Goal: Task Accomplishment & Management: Complete application form

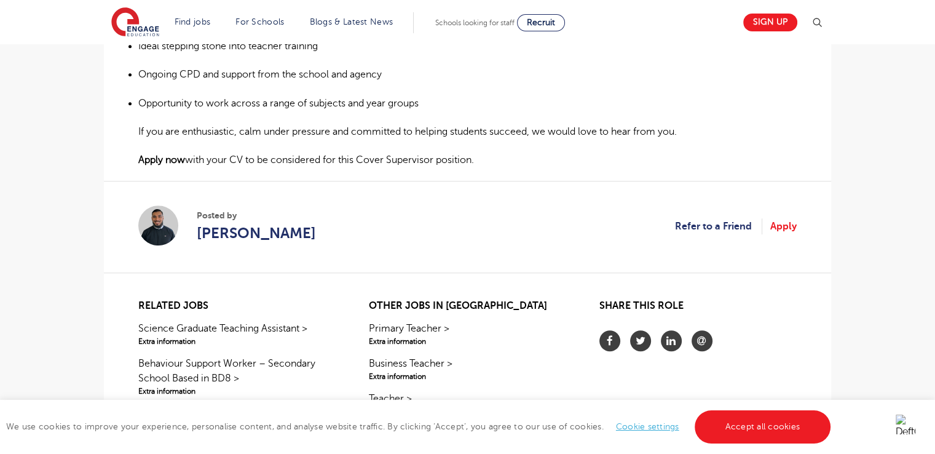
scroll to position [875, 0]
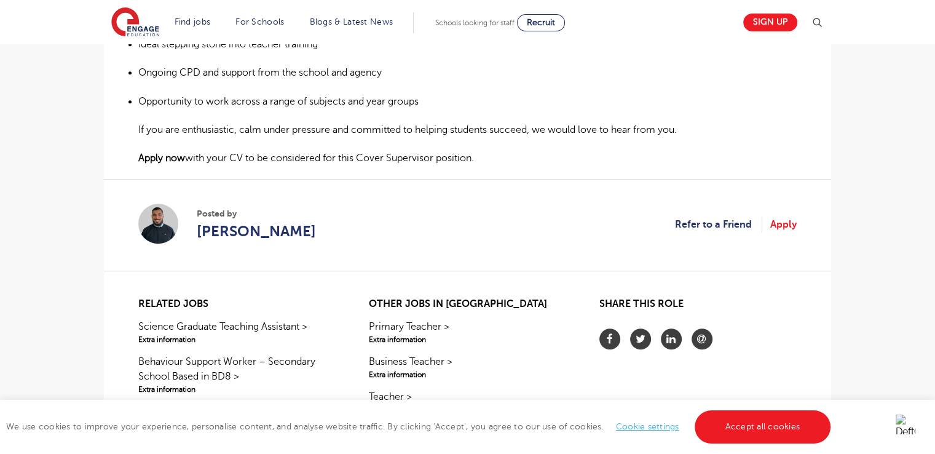
click at [165, 155] on strong "Apply now" at bounding box center [161, 157] width 47 height 11
click at [779, 221] on link "Apply" at bounding box center [783, 224] width 26 height 16
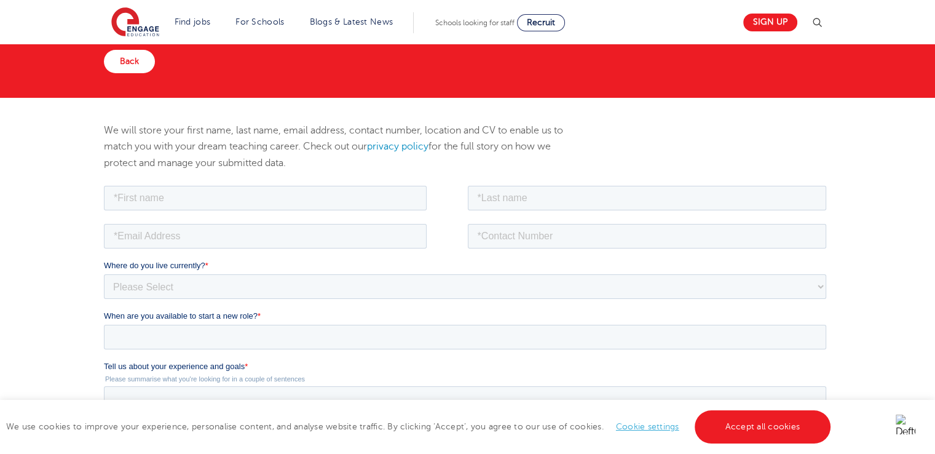
scroll to position [64, 0]
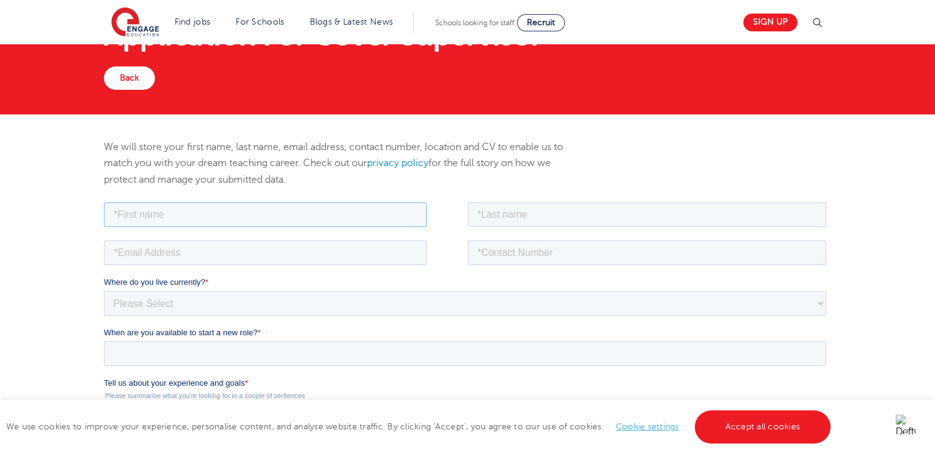
click at [233, 218] on input "text" at bounding box center [265, 214] width 323 height 25
type input "[PERSON_NAME]"
type input "Kaur"
type input "[EMAIL_ADDRESS][DOMAIN_NAME]"
type input "07948417237"
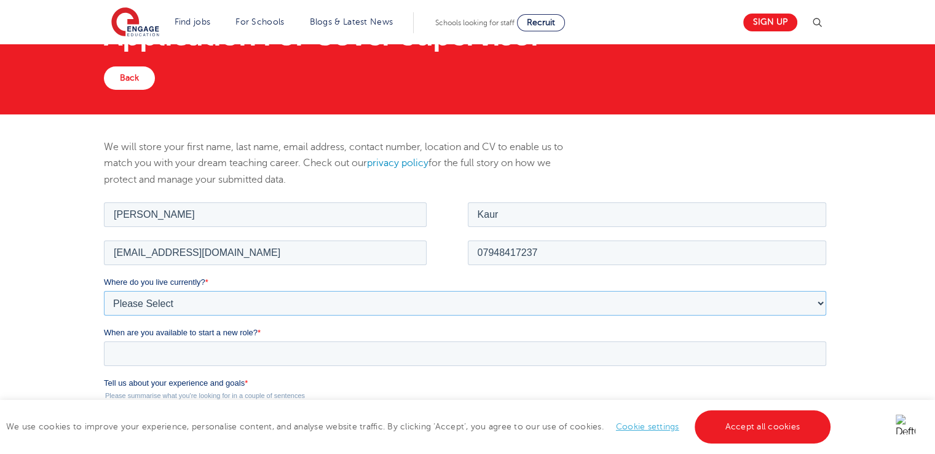
click at [267, 301] on select "Please Select [GEOGRAPHIC_DATA] [GEOGRAPHIC_DATA] [GEOGRAPHIC_DATA] [GEOGRAPHIC…" at bounding box center [465, 302] width 722 height 25
select select "UK"
click at [104, 290] on select "Please Select [GEOGRAPHIC_DATA] [GEOGRAPHIC_DATA] [GEOGRAPHIC_DATA] [GEOGRAPHIC…" at bounding box center [465, 302] width 722 height 25
click at [227, 358] on select "Please Select Overseas [GEOGRAPHIC_DATA] [GEOGRAPHIC_DATA] [GEOGRAPHIC_DATA] [G…" at bounding box center [465, 352] width 722 height 25
select select "[GEOGRAPHIC_DATA]"
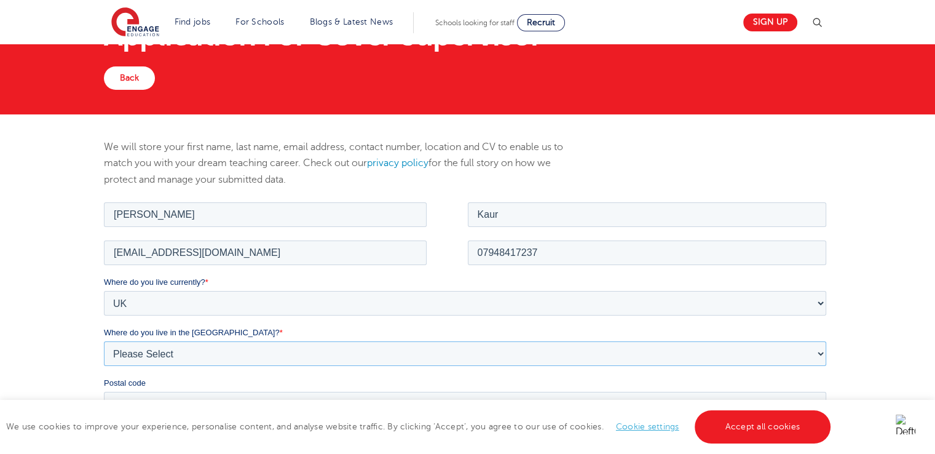
click at [104, 340] on select "Please Select Overseas [GEOGRAPHIC_DATA] [GEOGRAPHIC_DATA] [GEOGRAPHIC_DATA] [G…" at bounding box center [465, 352] width 722 height 25
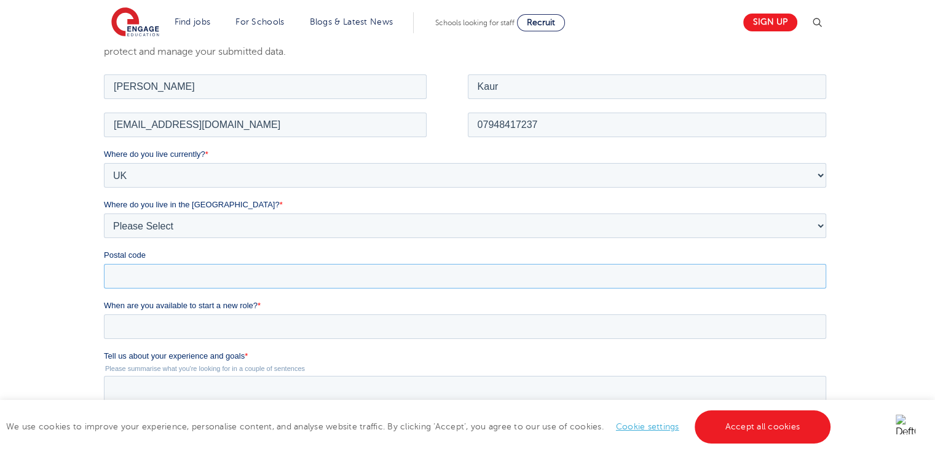
click at [140, 277] on input "Postal code" at bounding box center [465, 275] width 722 height 25
type input "s"
type input "SE15 1PR"
click at [187, 333] on input "When are you available to start a new role? *" at bounding box center [465, 325] width 722 height 25
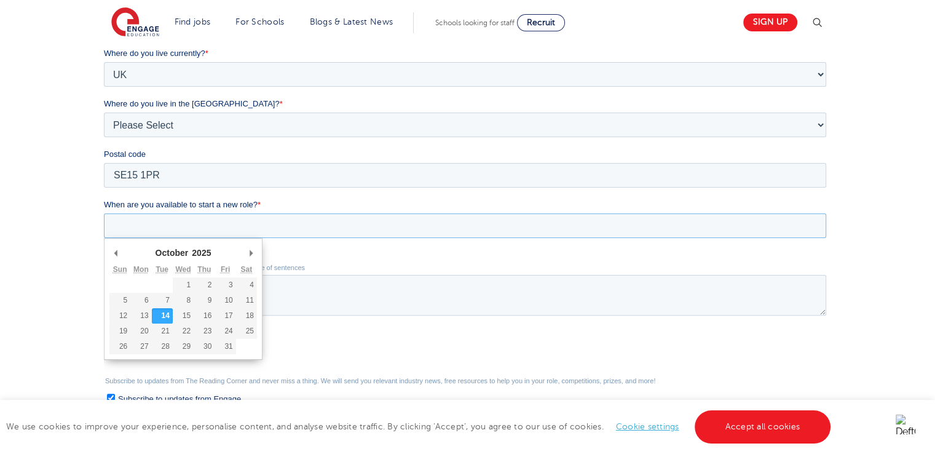
scroll to position [294, 0]
type div "2025-10-21"
type input "2025/10/21"
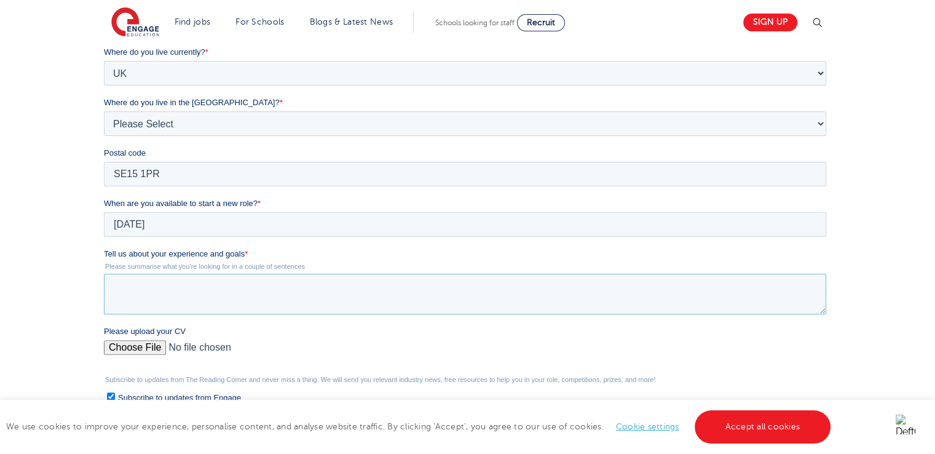
click at [178, 297] on textarea "Tell us about your experience and goals *" at bounding box center [465, 294] width 722 height 41
type textarea "h"
click at [0, 335] on div "We will store your first name, last name, email address, contact number, locati…" at bounding box center [467, 211] width 935 height 655
click at [194, 296] on textarea "I have" at bounding box center [465, 294] width 722 height 41
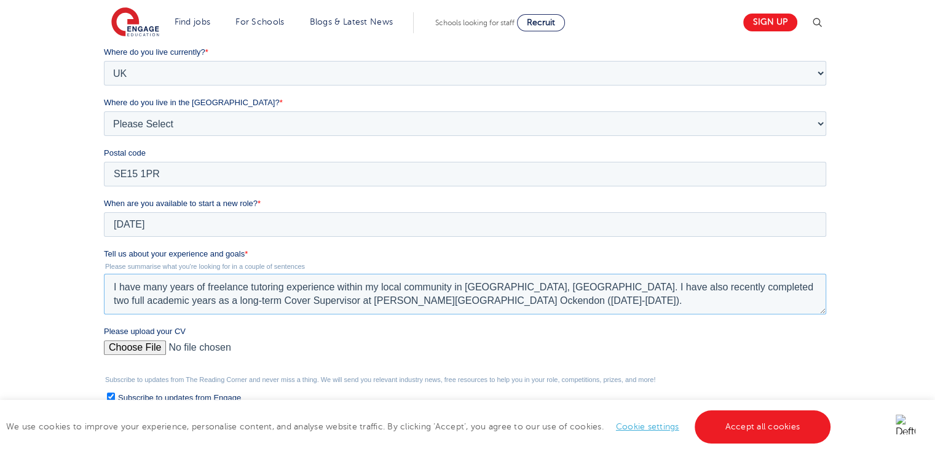
click at [424, 306] on textarea "I have many years of freelance tutoring experience within my local community in…" at bounding box center [465, 294] width 722 height 41
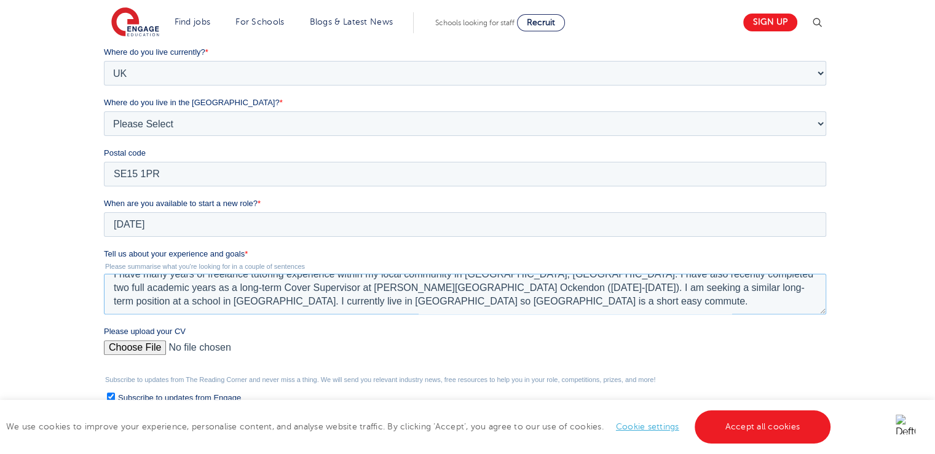
scroll to position [0, 0]
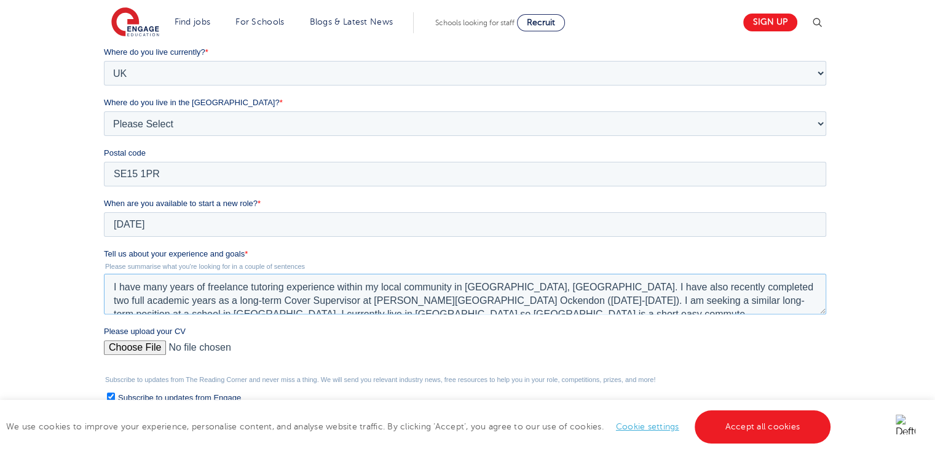
click at [419, 295] on textarea "I have many years of freelance tutoring experience within my local community in…" at bounding box center [465, 294] width 722 height 41
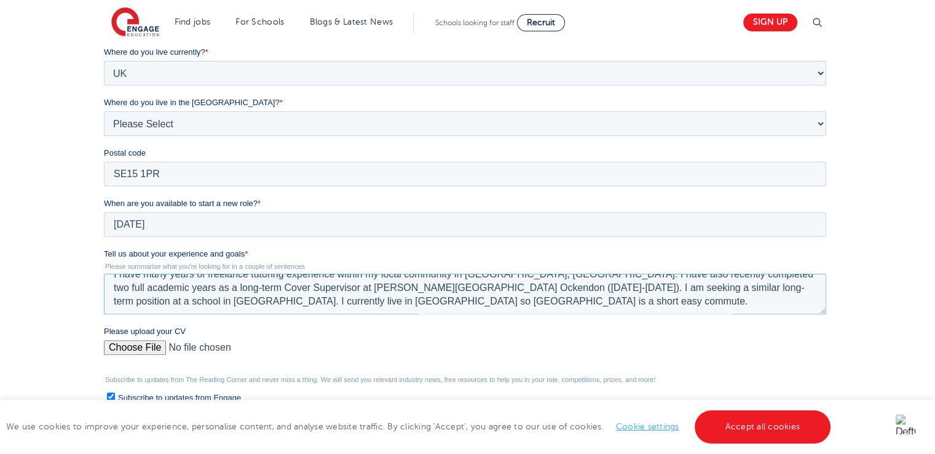
click at [407, 303] on textarea "I have many years of freelance tutoring experience within my local community in…" at bounding box center [465, 294] width 722 height 41
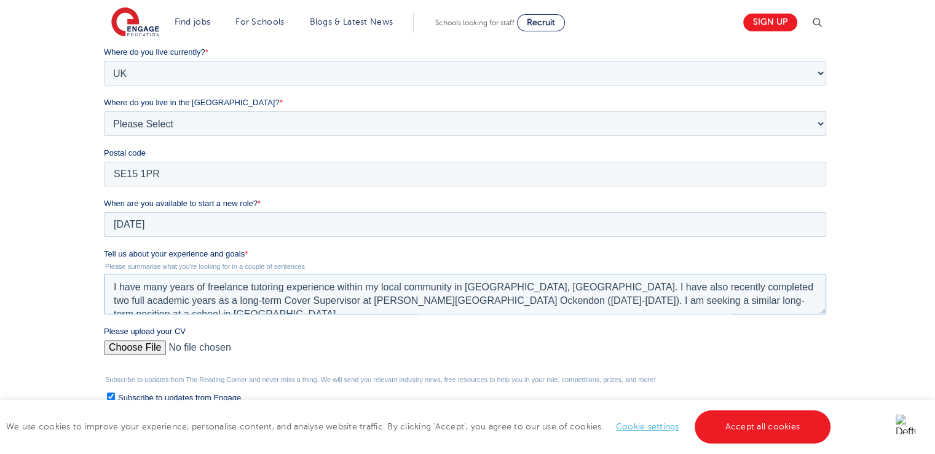
type textarea "I have many years of freelance tutoring experience within my local community in…"
click at [145, 343] on input "Please upload your CV" at bounding box center [465, 352] width 722 height 25
type input "C:\fakepath\Simran Kaur Curriculum Vitae OCT25.pdf"
click at [674, 294] on textarea "I have many years of freelance tutoring experience within my local community in…" at bounding box center [465, 294] width 722 height 41
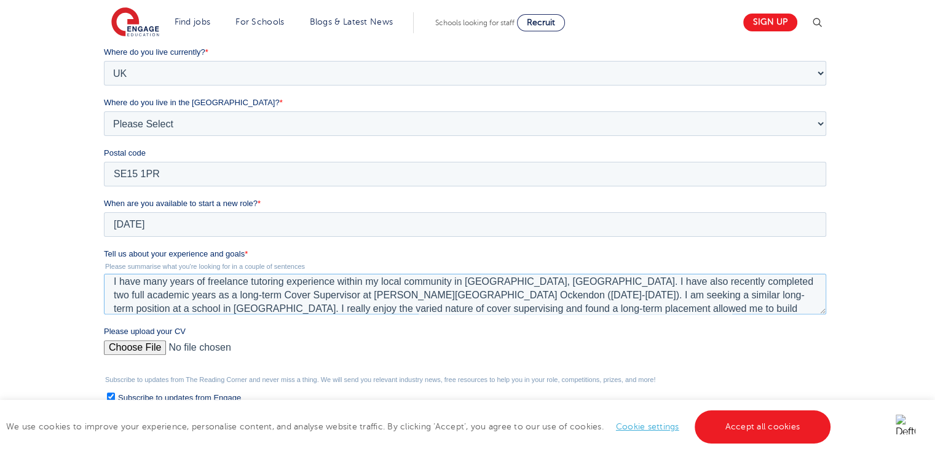
drag, startPoint x: 676, startPoint y: 305, endPoint x: 710, endPoint y: 288, distance: 38.5
click at [710, 288] on textarea "I have many years of freelance tutoring experience within my local community in…" at bounding box center [465, 294] width 722 height 41
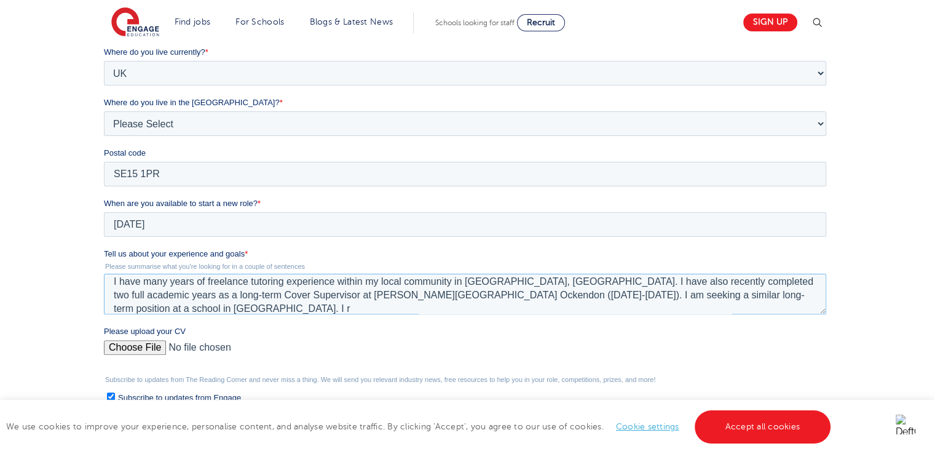
scroll to position [0, 0]
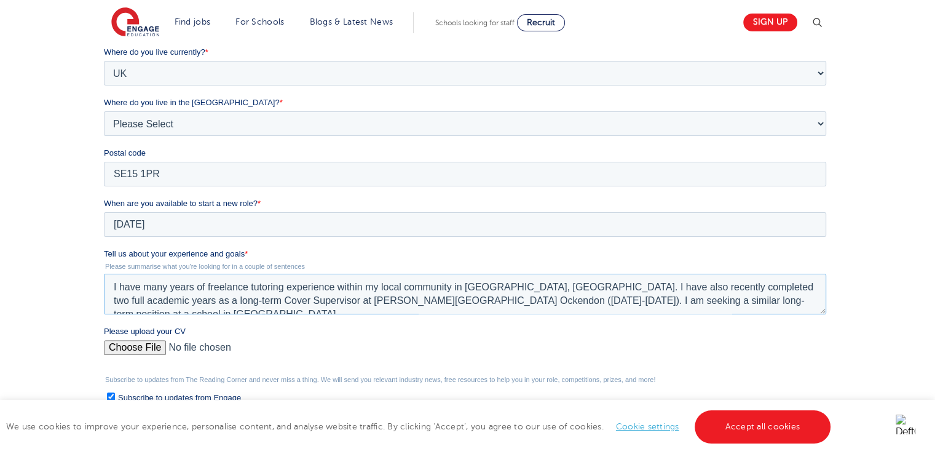
click at [118, 289] on textarea "I have many years of freelance tutoring experience within my local community in…" at bounding box center [465, 294] width 722 height 41
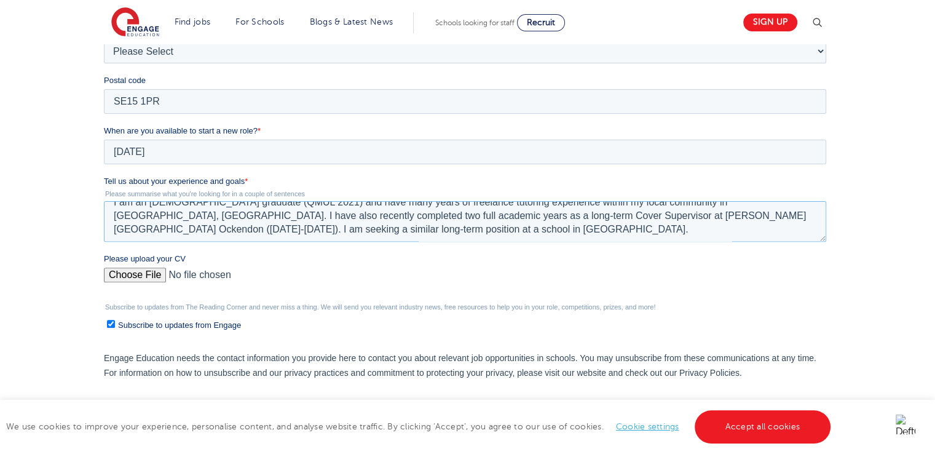
scroll to position [379, 0]
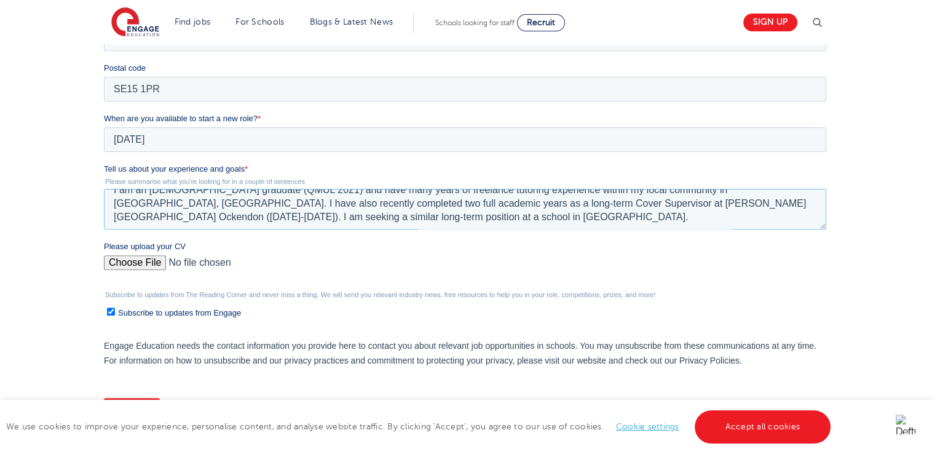
type textarea "I am an English graduate (QMUL 2021) and have many years of freelance tutoring …"
click at [106, 312] on ul "Subscribe to updates from Engage" at bounding box center [465, 310] width 722 height 17
click at [111, 311] on input "Subscribe to updates from Engage" at bounding box center [111, 311] width 8 height 8
checkbox input "false"
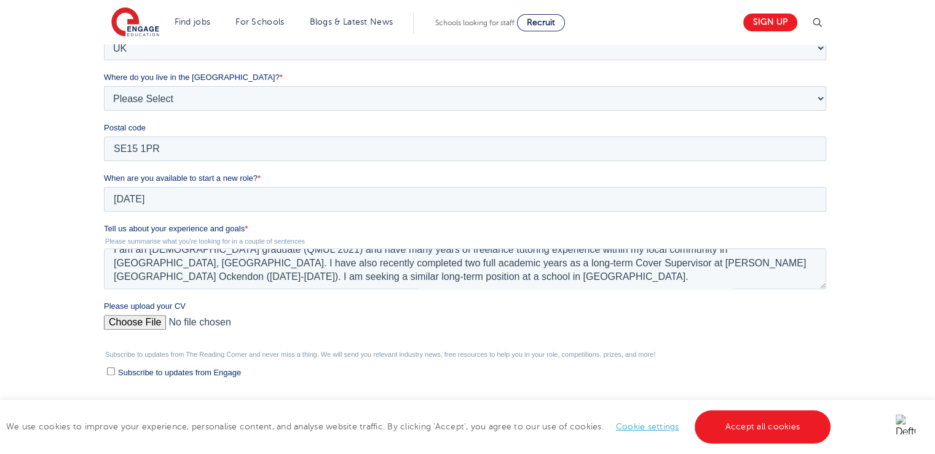
scroll to position [307, 0]
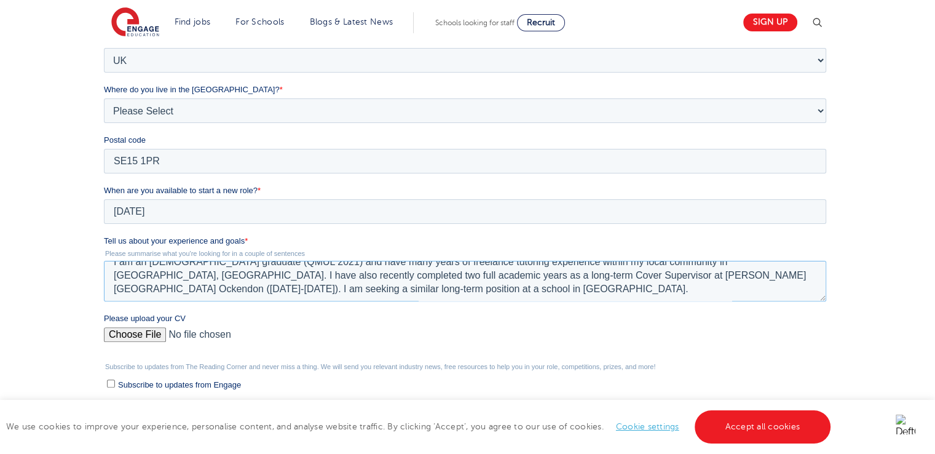
click at [310, 284] on textarea "I am an English graduate (QMUL 2021) and have many years of freelance tutoring …" at bounding box center [465, 281] width 722 height 41
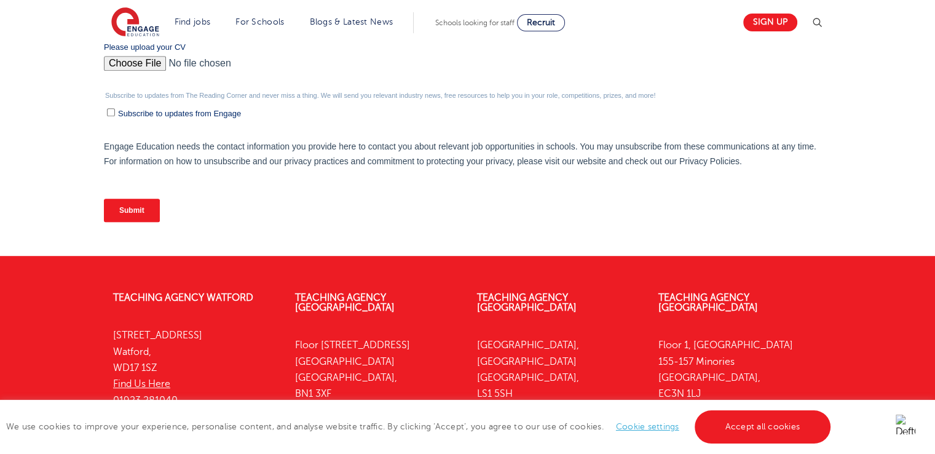
click at [150, 216] on input "Submit" at bounding box center [132, 210] width 56 height 23
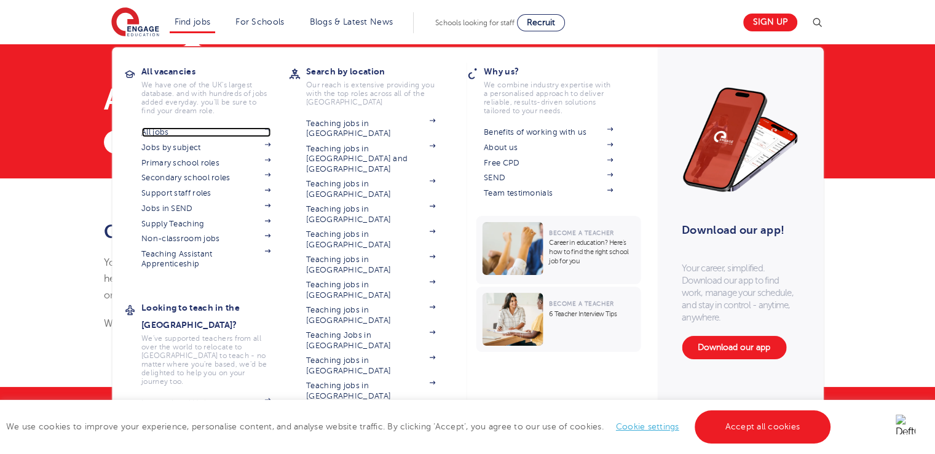
click at [184, 128] on link "All jobs" at bounding box center [205, 132] width 129 height 10
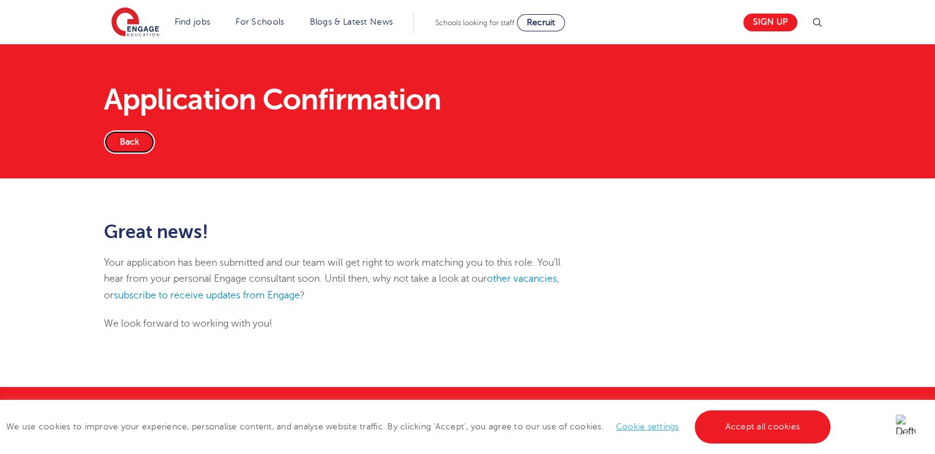
click at [143, 146] on link "Back" at bounding box center [129, 141] width 51 height 23
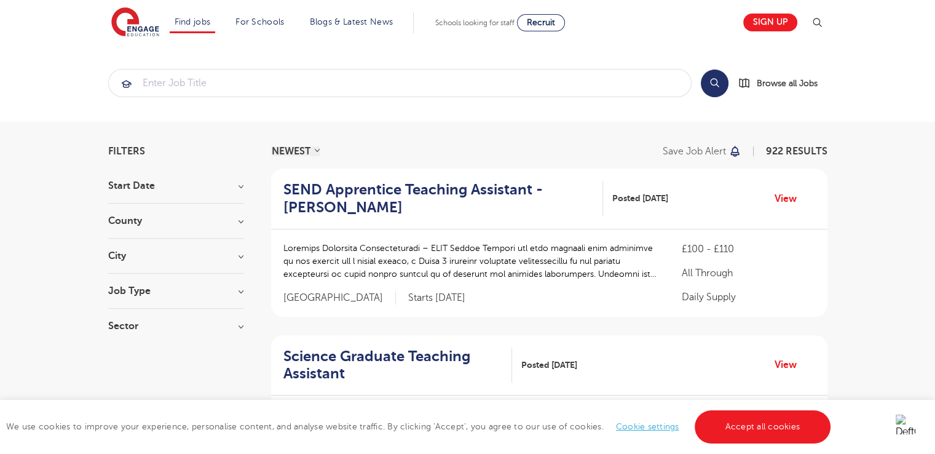
click at [158, 289] on h3 "Job Type" at bounding box center [175, 291] width 135 height 10
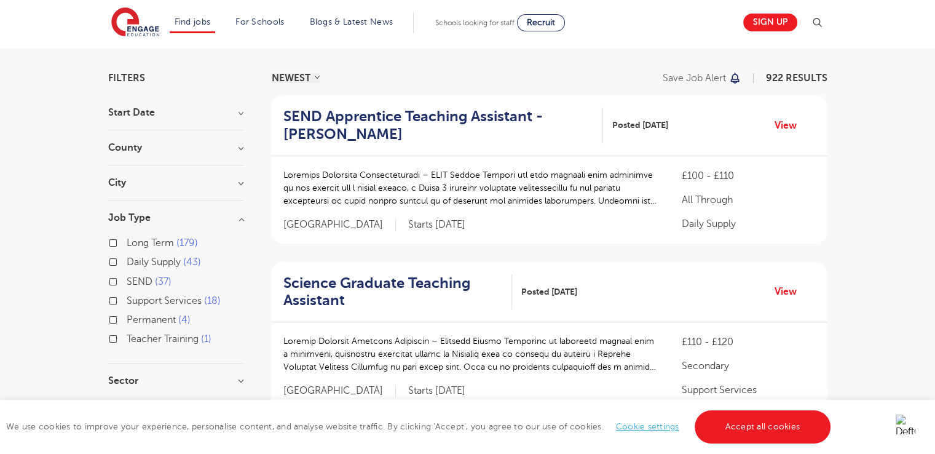
scroll to position [76, 0]
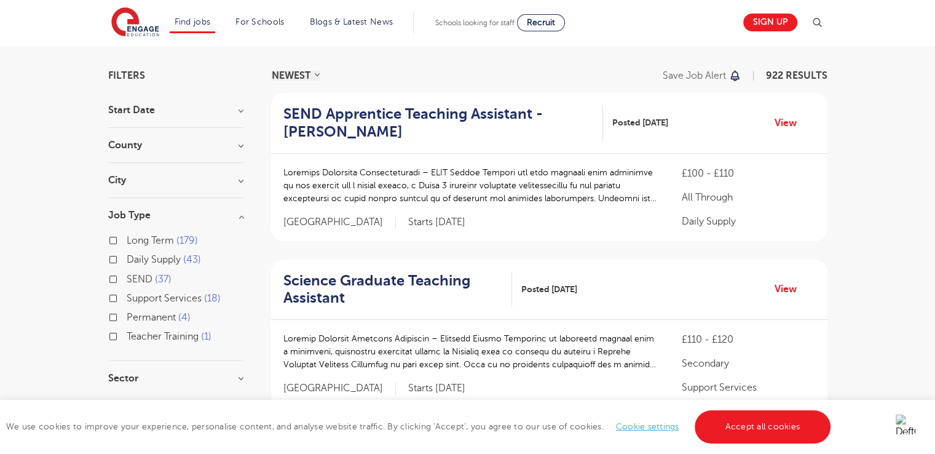
click at [127, 240] on label "Long Term 179" at bounding box center [162, 240] width 71 height 16
click at [127, 240] on input "Long Term 179" at bounding box center [131, 239] width 8 height 8
checkbox input "true"
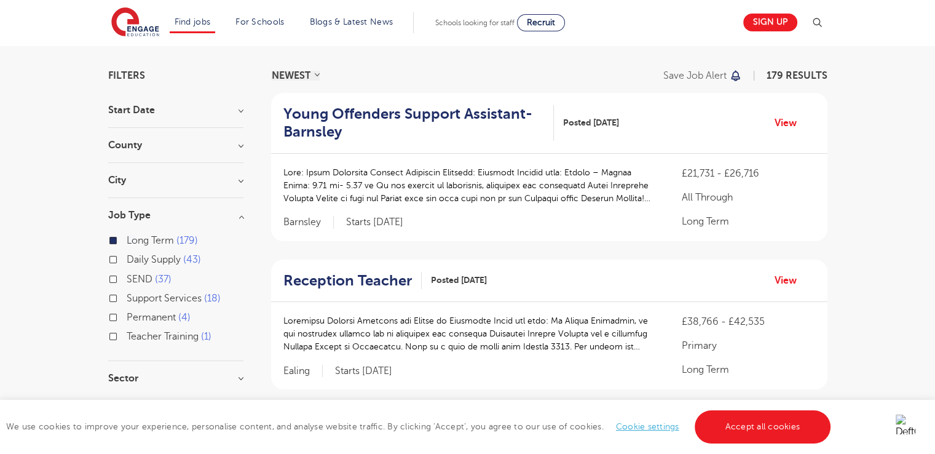
click at [117, 314] on div "Permanent 4" at bounding box center [175, 318] width 135 height 19
click at [120, 335] on div "Teacher Training 1" at bounding box center [175, 337] width 135 height 19
click at [183, 147] on h3 "County" at bounding box center [175, 145] width 135 height 10
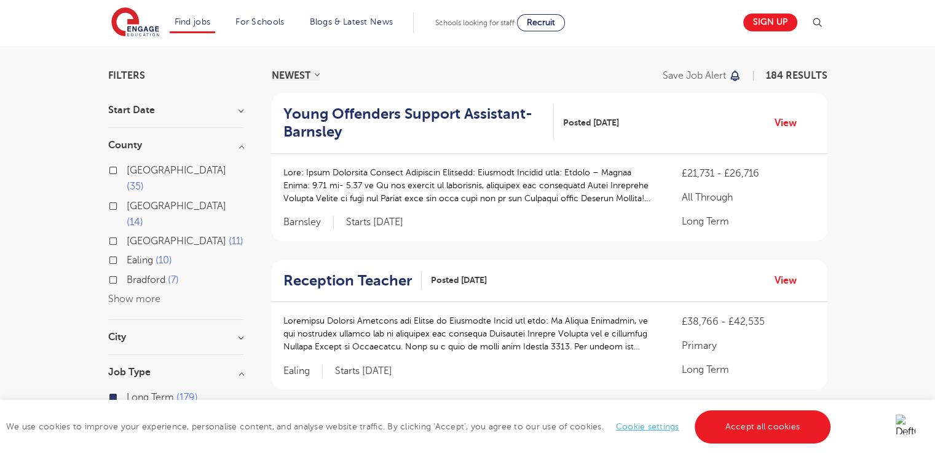
click at [153, 293] on button "Show more" at bounding box center [134, 298] width 52 height 11
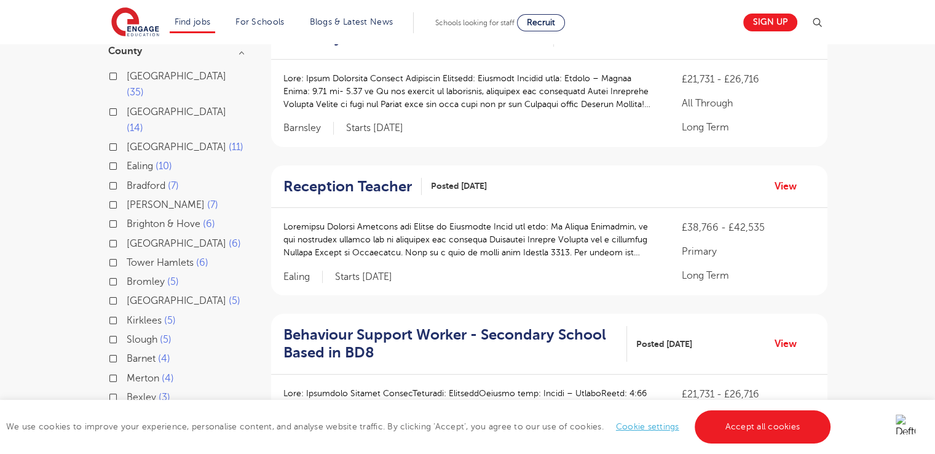
scroll to position [197, 0]
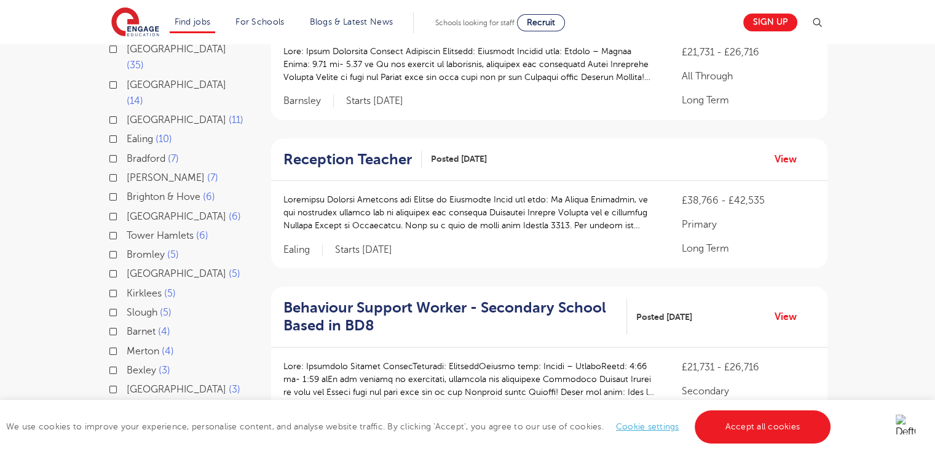
click at [127, 227] on label "Tower Hamlets 6" at bounding box center [168, 235] width 82 height 16
click at [127, 230] on input "Tower Hamlets 6" at bounding box center [131, 234] width 8 height 8
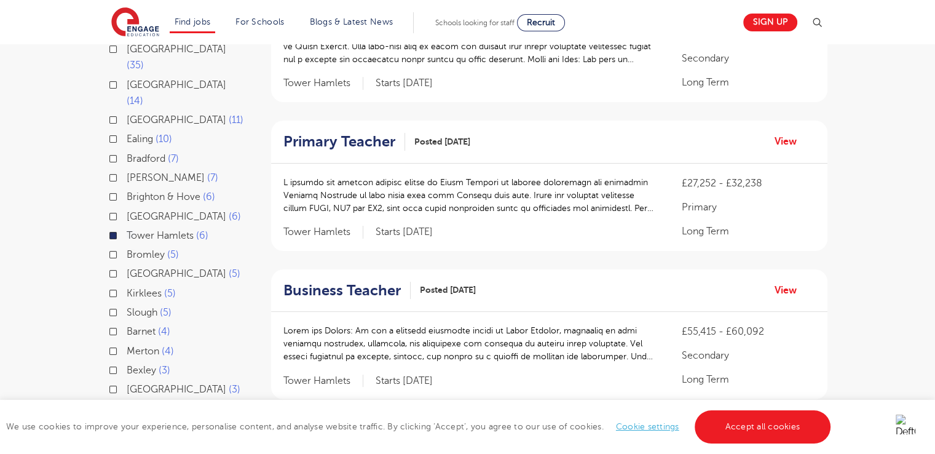
click at [127, 246] on label "Bromley 5" at bounding box center [153, 254] width 52 height 16
click at [127, 249] on input "Bromley 5" at bounding box center [131, 253] width 8 height 8
checkbox input "true"
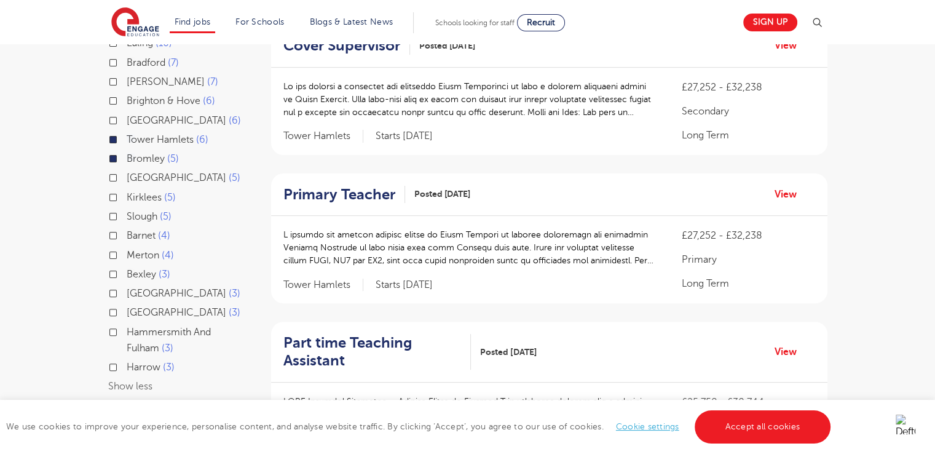
scroll to position [293, 0]
click at [127, 304] on label "Greenwich 3" at bounding box center [184, 312] width 114 height 16
click at [127, 307] on input "Greenwich 3" at bounding box center [131, 311] width 8 height 8
checkbox input "true"
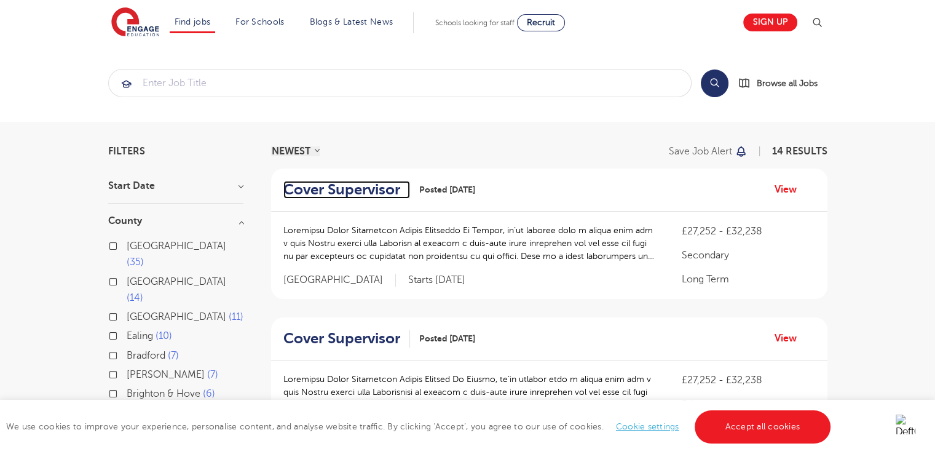
click at [371, 196] on h2 "Cover Supervisor" at bounding box center [341, 190] width 117 height 18
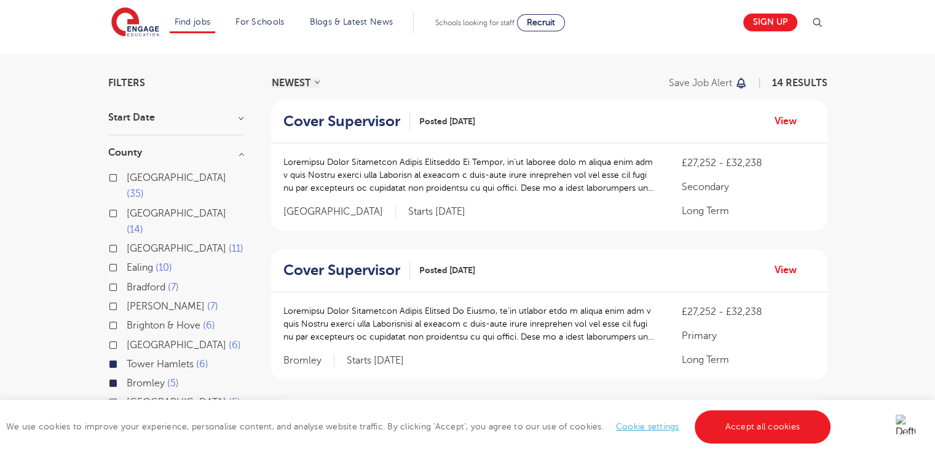
scroll to position [71, 0]
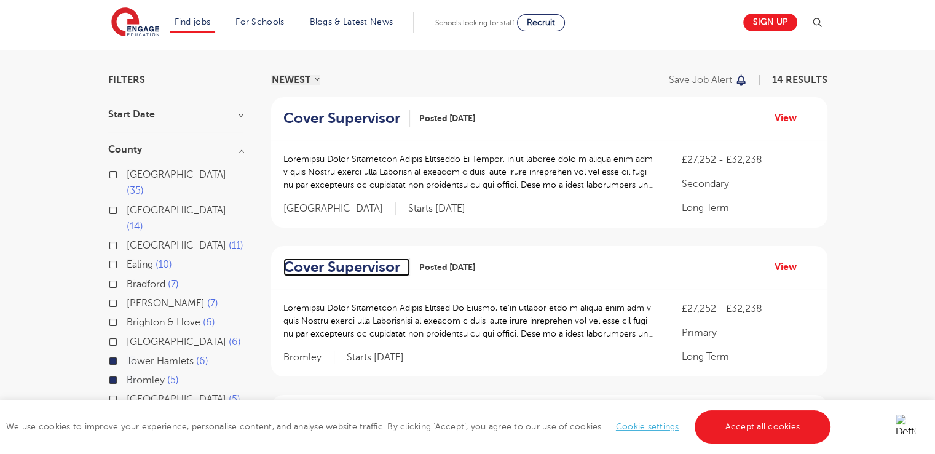
click at [371, 270] on h2 "Cover Supervisor" at bounding box center [341, 267] width 117 height 18
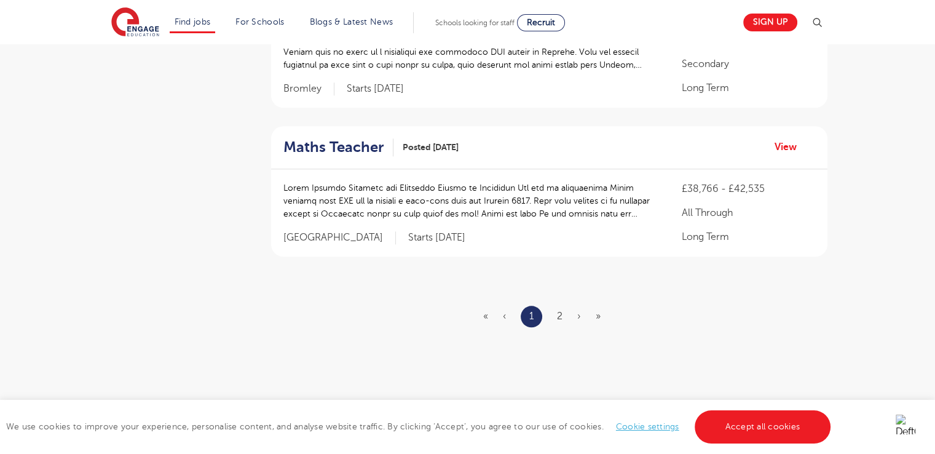
scroll to position [1492, 0]
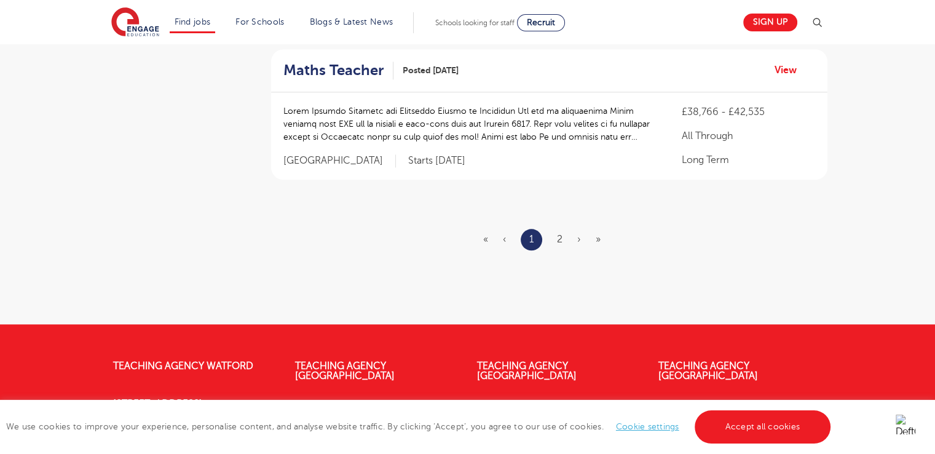
click at [554, 239] on ul "« ‹ 1 2 › »" at bounding box center [549, 240] width 132 height 22
click at [558, 240] on link "2" at bounding box center [560, 239] width 6 height 11
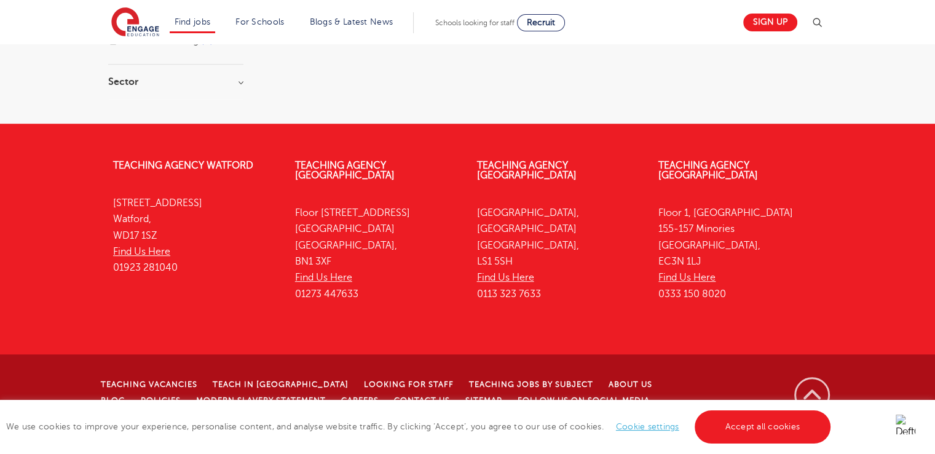
scroll to position [0, 0]
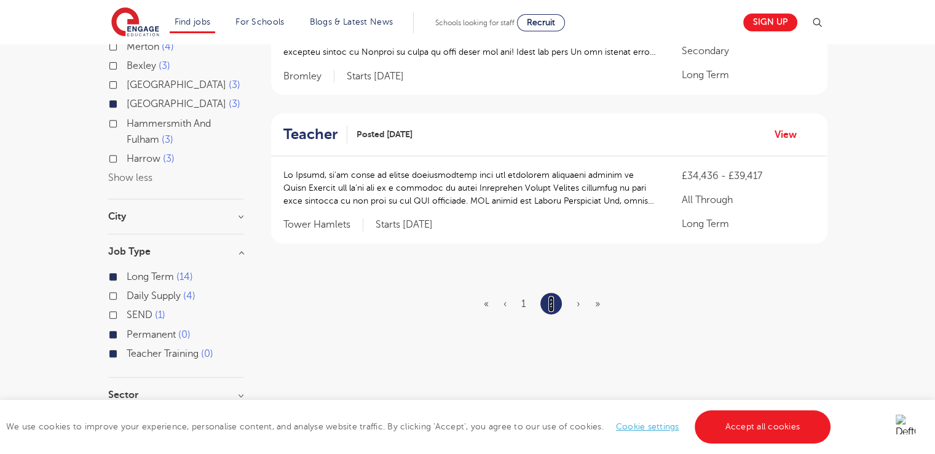
scroll to position [502, 0]
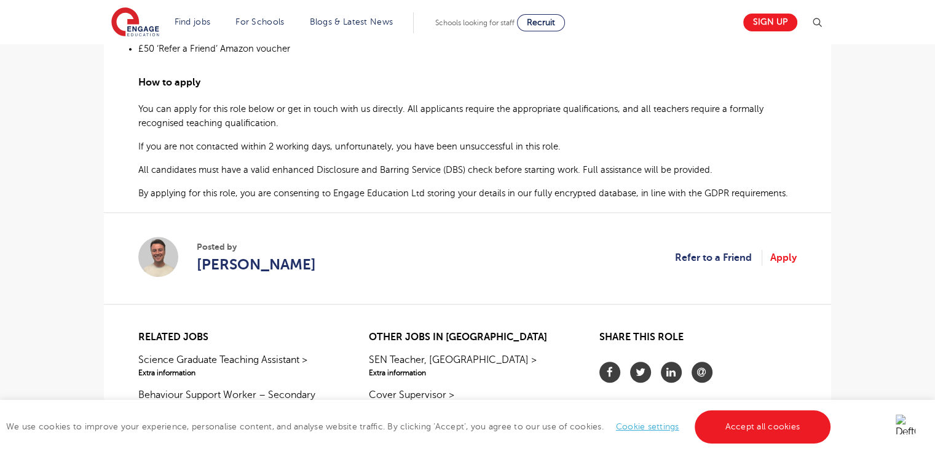
scroll to position [924, 0]
click at [783, 249] on link "Apply" at bounding box center [783, 257] width 26 height 16
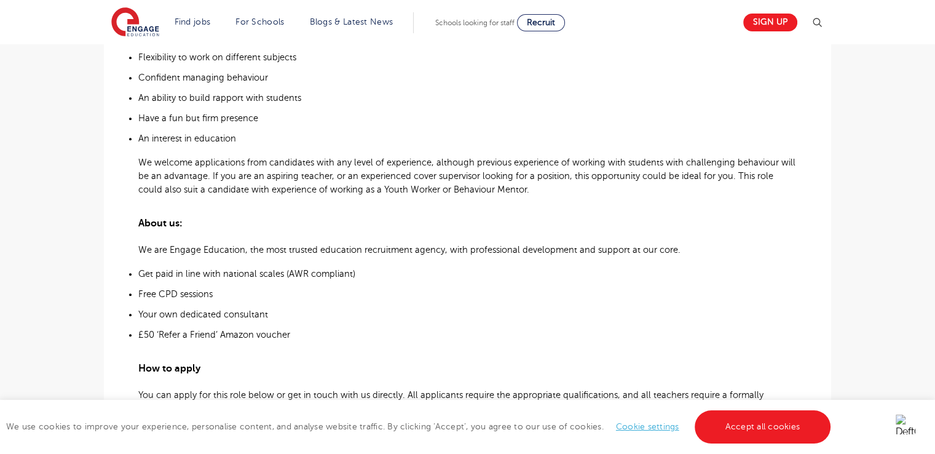
scroll to position [639, 0]
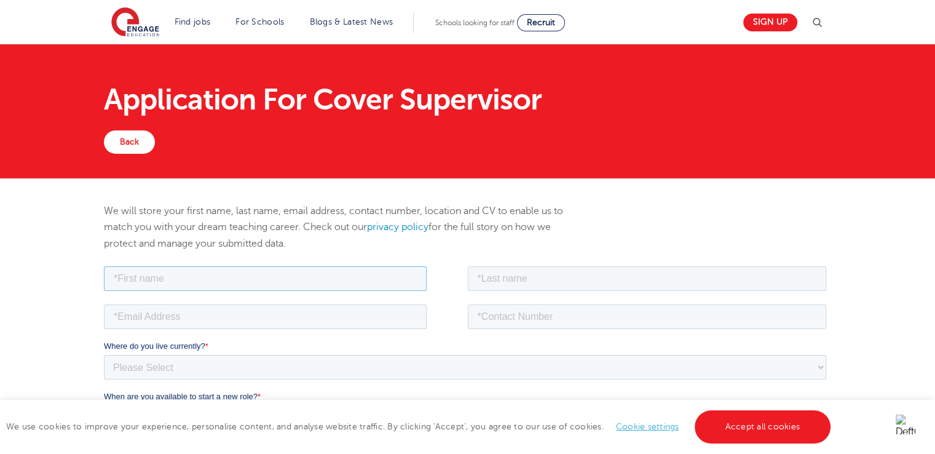
click at [208, 285] on input "text" at bounding box center [265, 278] width 323 height 25
type input "Simran"
type input "Kaur"
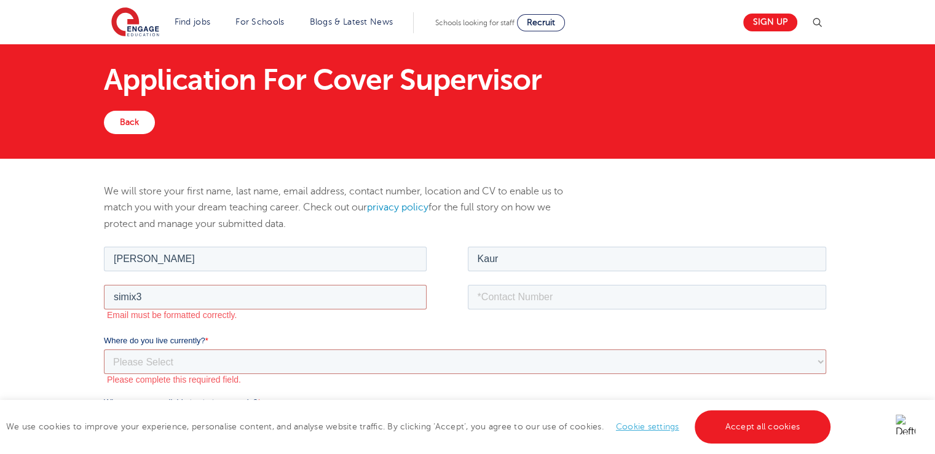
scroll to position [6, 0]
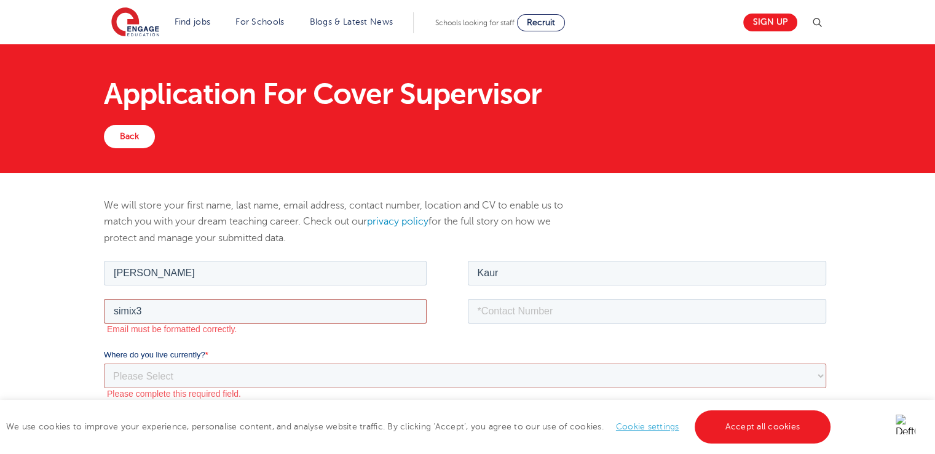
click at [221, 306] on input "simix3" at bounding box center [265, 310] width 323 height 25
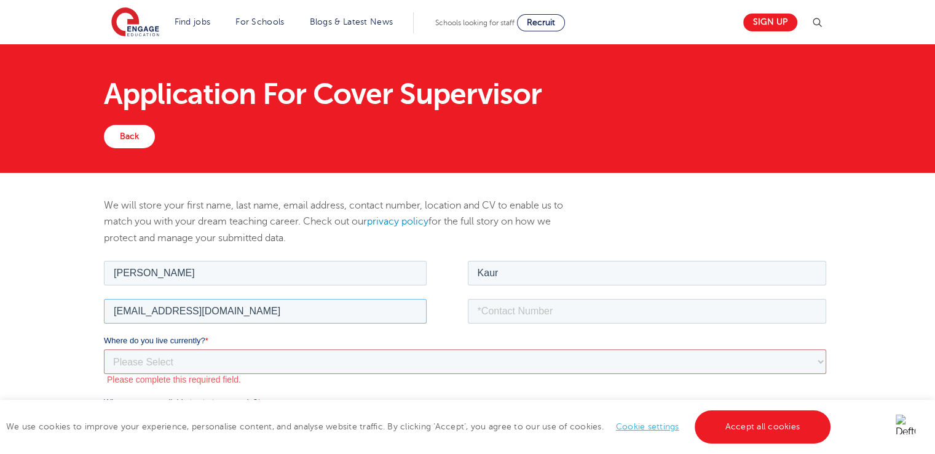
type input "simix3@hotmail.co.uk"
click at [507, 307] on input "tel" at bounding box center [647, 310] width 359 height 25
type input "07948417237"
click at [479, 369] on select "Please Select UK Canada Ireland Australia New Zealand Europe USA South Africa J…" at bounding box center [465, 360] width 722 height 25
select select "UK"
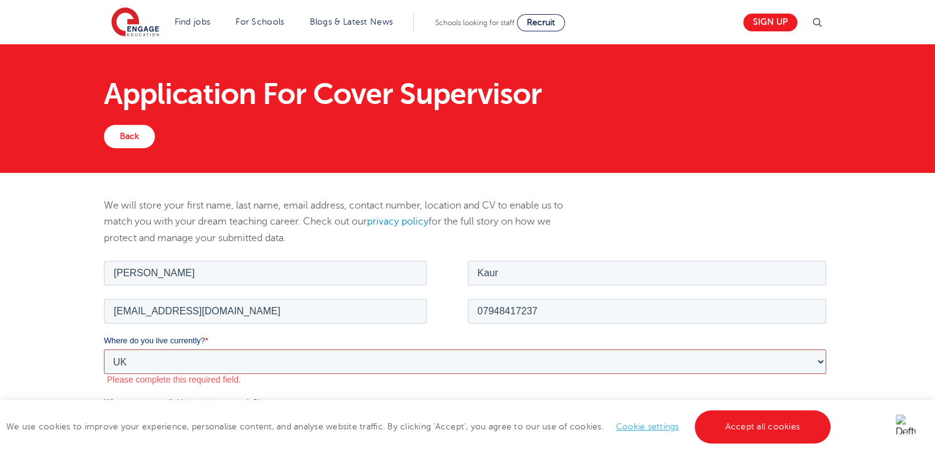
click at [104, 348] on select "Please Select UK Canada Ireland Australia New Zealand Europe USA South Africa J…" at bounding box center [465, 360] width 722 height 25
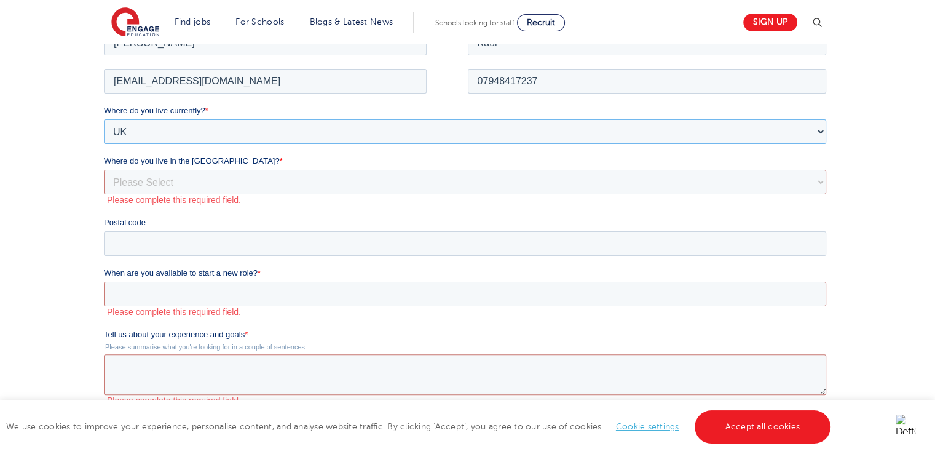
scroll to position [236, 0]
click at [251, 179] on select "Please Select Overseas Barnsley Bedfordshire Berkshire Bournemouth Bracknell Fo…" at bounding box center [465, 180] width 722 height 25
click at [104, 168] on select "Please Select Overseas [GEOGRAPHIC_DATA] [GEOGRAPHIC_DATA] [GEOGRAPHIC_DATA] [G…" at bounding box center [465, 180] width 722 height 25
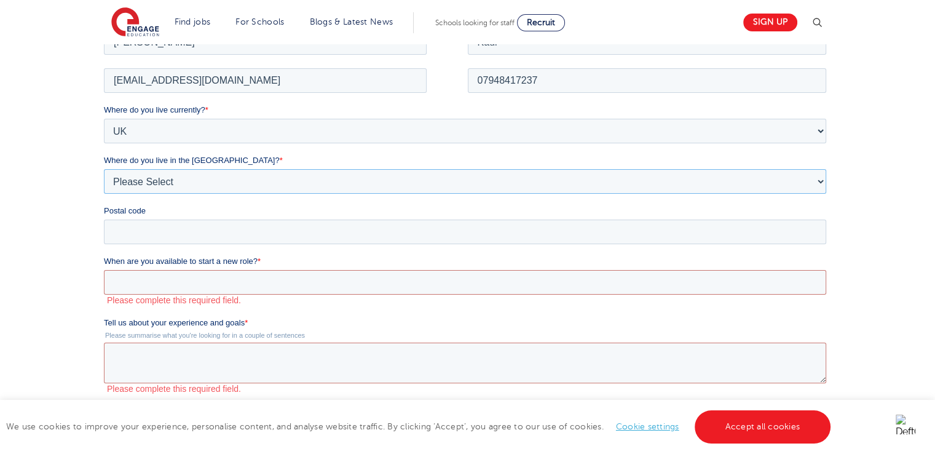
click at [171, 181] on select "Please Select Overseas [GEOGRAPHIC_DATA] [GEOGRAPHIC_DATA] [GEOGRAPHIC_DATA] [G…" at bounding box center [465, 180] width 722 height 25
select select "[GEOGRAPHIC_DATA]"
click at [104, 168] on select "Please Select Overseas [GEOGRAPHIC_DATA] [GEOGRAPHIC_DATA] [GEOGRAPHIC_DATA] [G…" at bounding box center [465, 180] width 722 height 25
click at [151, 222] on input "Postal code" at bounding box center [465, 231] width 722 height 25
type input "SE15 1PR"
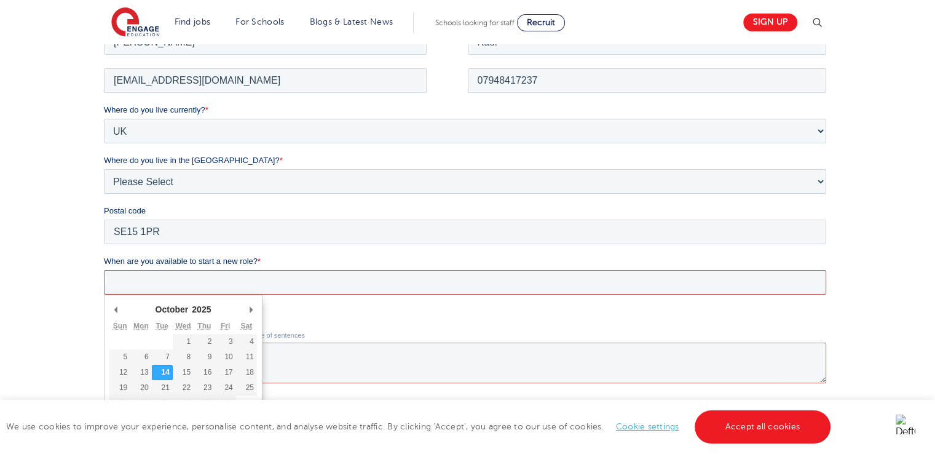
click at [184, 277] on input "When are you available to start a new role? *" at bounding box center [465, 281] width 722 height 25
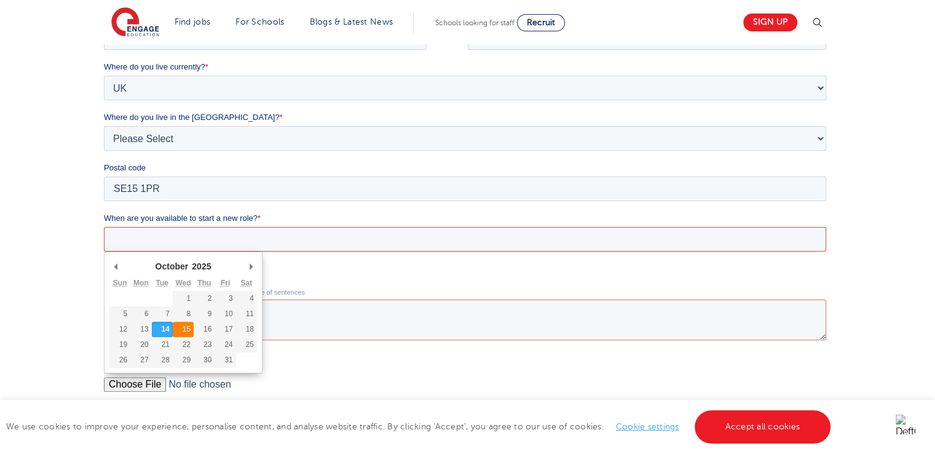
scroll to position [280, 0]
type div "[DATE]"
type input "[DATE]"
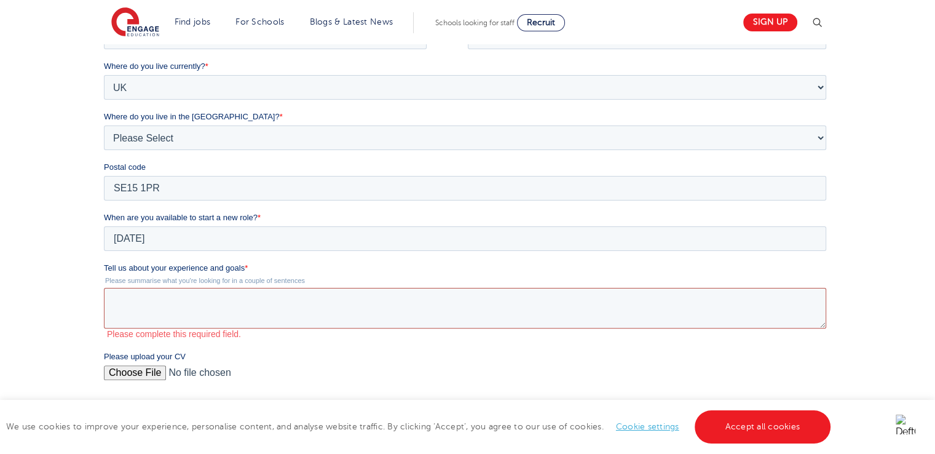
click at [179, 312] on textarea "Tell us about your experience and goals *" at bounding box center [465, 308] width 722 height 41
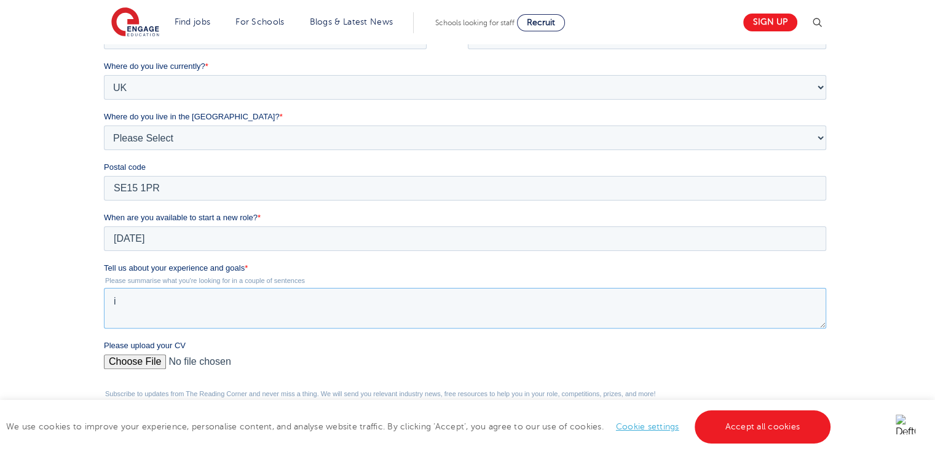
type textarea "i"
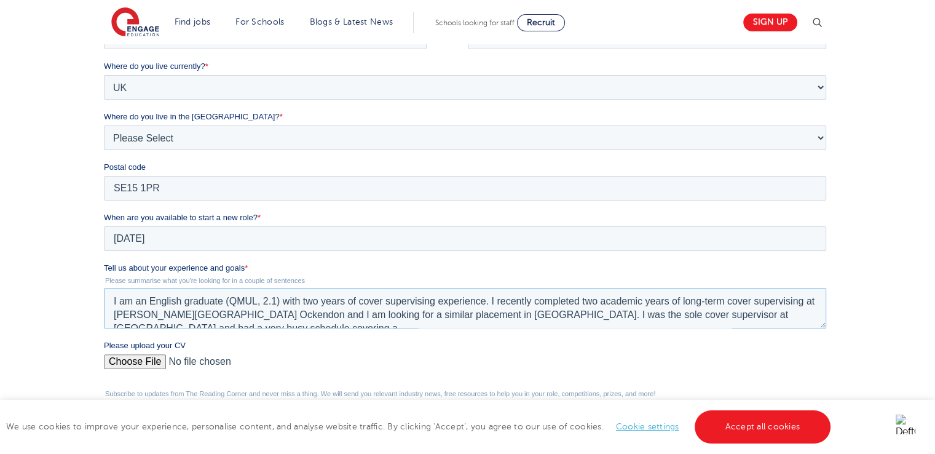
scroll to position [6, 0]
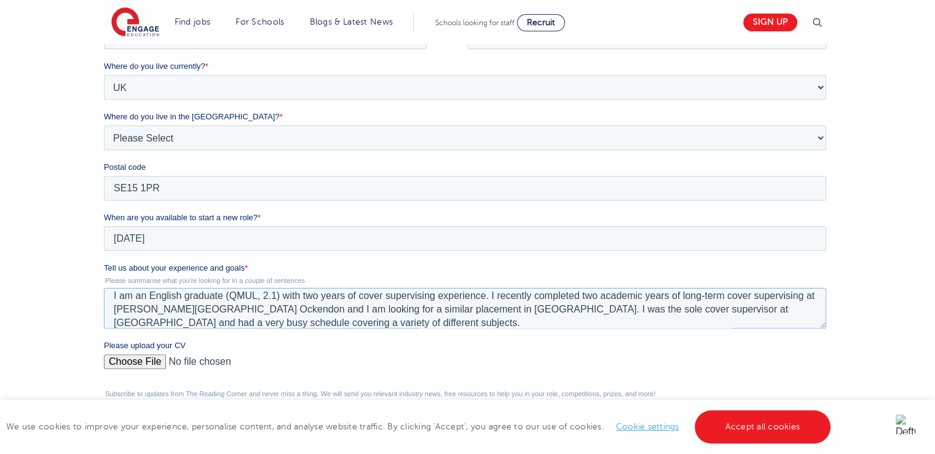
drag, startPoint x: 478, startPoint y: 321, endPoint x: 467, endPoint y: 310, distance: 15.2
click at [467, 310] on textarea "I am an English graduate (QMUL, 2.1) with two years of cover supervising experi…" at bounding box center [465, 308] width 722 height 41
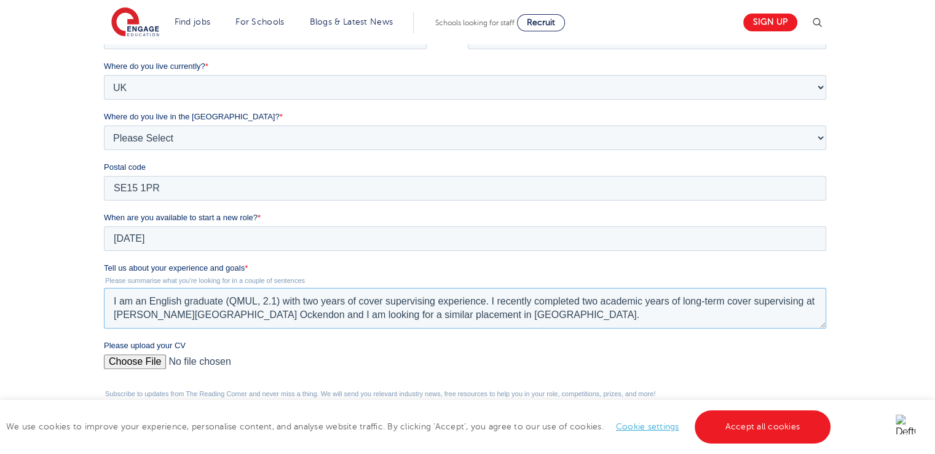
scroll to position [0, 0]
type textarea "I am an English graduate (QMUL, 2.1) with two years of cover supervising experi…"
click at [155, 360] on input "Please upload your CV" at bounding box center [465, 366] width 722 height 25
type input "C:\fakepath\[PERSON_NAME] Curriculum Vitae [DATE].pdf"
click at [468, 307] on textarea "I am an English graduate (QMUL, 2.1) with two years of cover supervising experi…" at bounding box center [465, 308] width 722 height 41
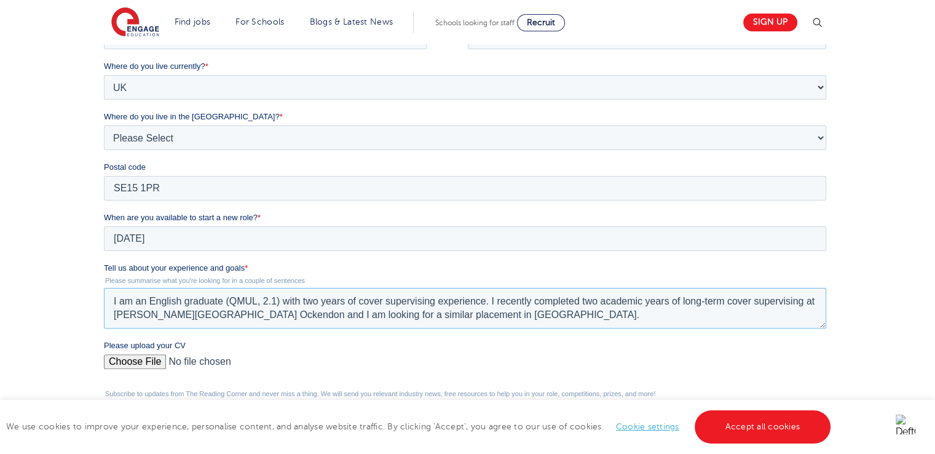
click at [470, 310] on textarea "I am an English graduate (QMUL, 2.1) with two years of cover supervising experi…" at bounding box center [465, 308] width 722 height 41
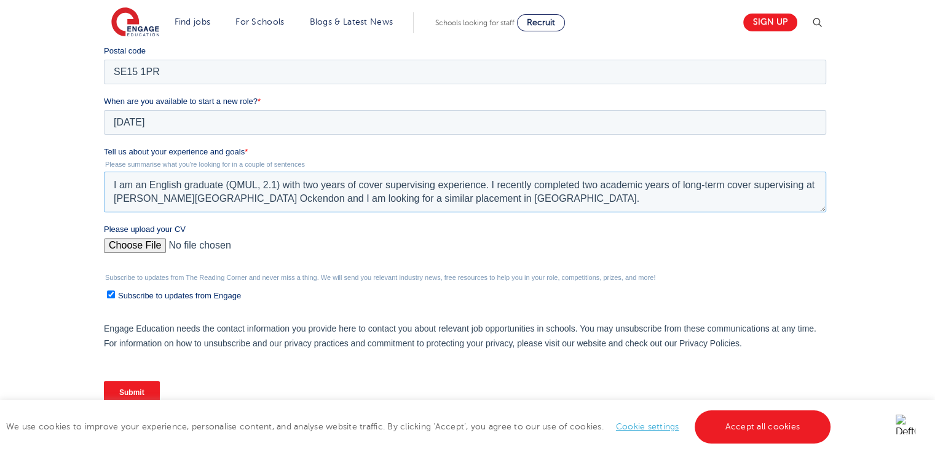
scroll to position [398, 0]
click at [112, 294] on input "Subscribe to updates from Engage" at bounding box center [111, 292] width 8 height 8
checkbox input "false"
click at [124, 388] on input "Submit" at bounding box center [132, 390] width 56 height 23
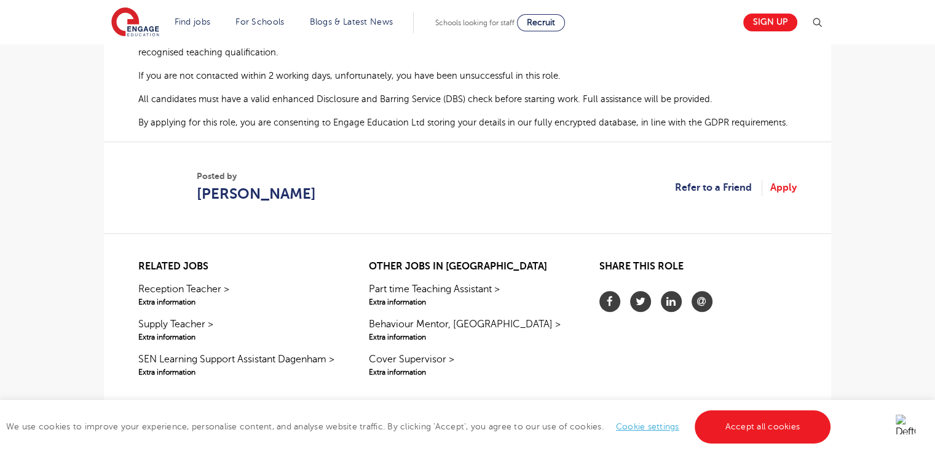
scroll to position [915, 0]
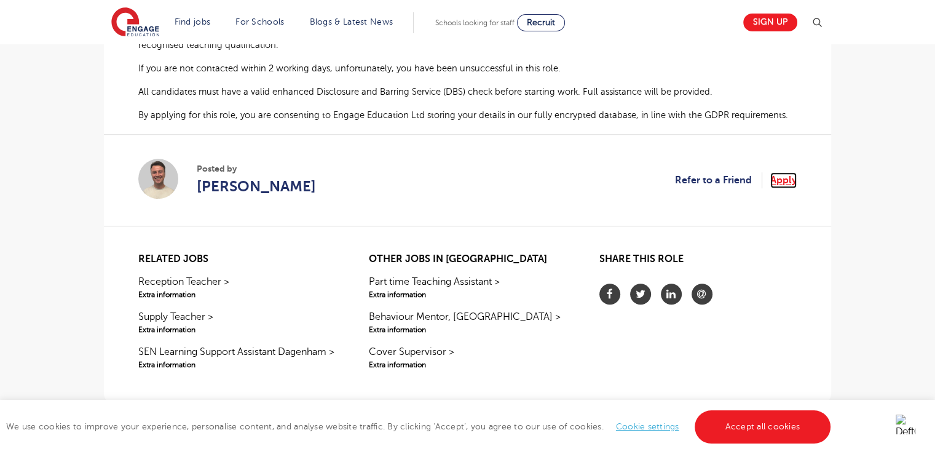
click at [773, 172] on link "Apply" at bounding box center [783, 180] width 26 height 16
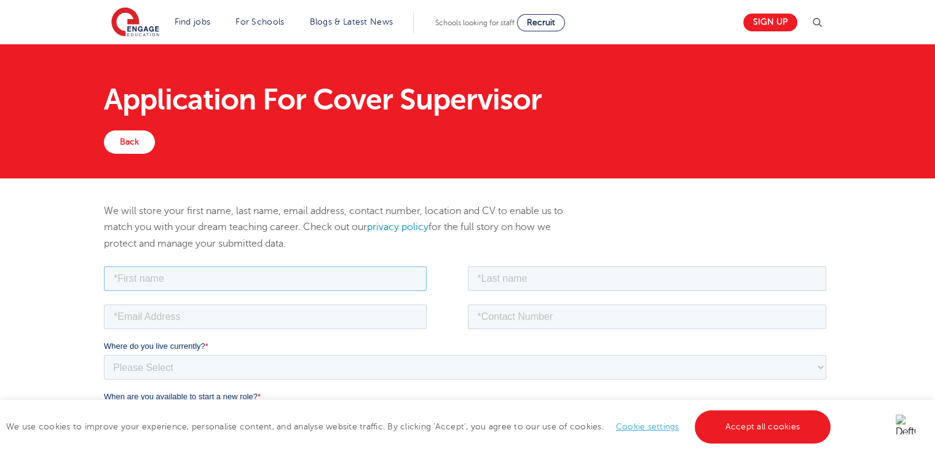
click at [277, 281] on input "text" at bounding box center [265, 278] width 323 height 25
type input "[PERSON_NAME]"
type input "k"
type input "Kaur"
type input "[EMAIL_ADDRESS][DOMAIN_NAME]"
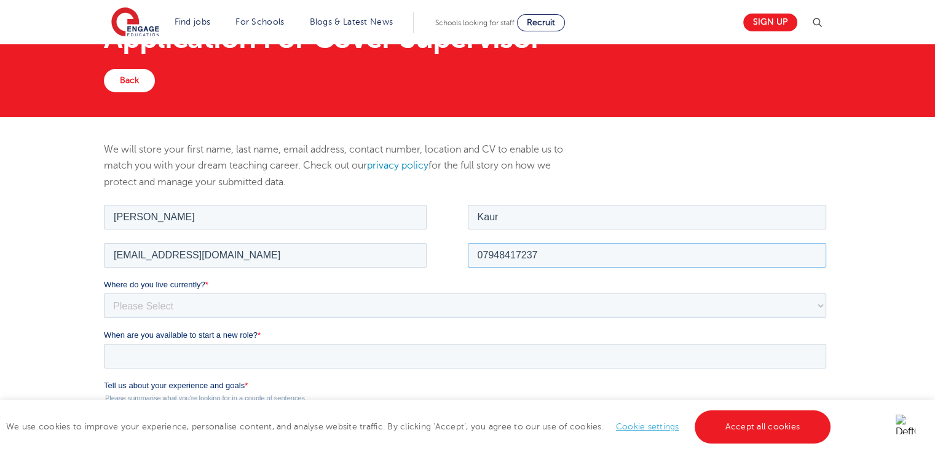
scroll to position [64, 0]
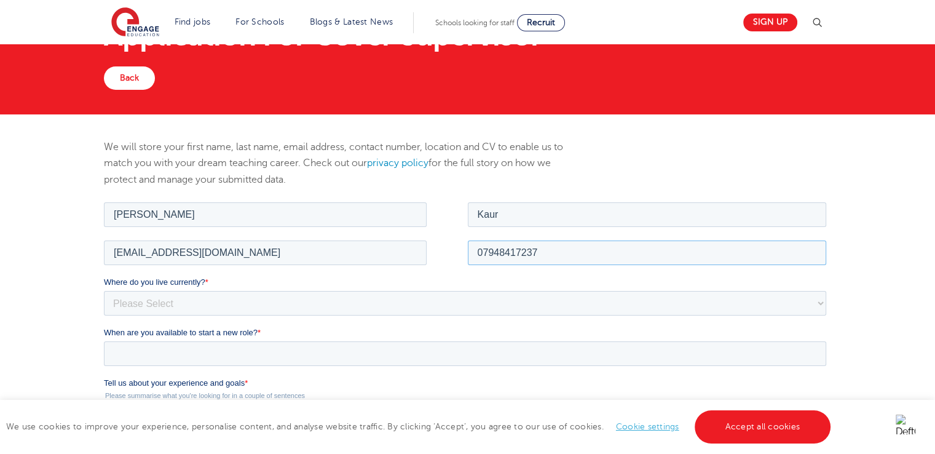
type input "07948417237"
click at [266, 295] on select "Please Select [GEOGRAPHIC_DATA] [GEOGRAPHIC_DATA] [GEOGRAPHIC_DATA] [GEOGRAPHIC…" at bounding box center [465, 302] width 722 height 25
select select "UK"
click at [104, 290] on select "Please Select [GEOGRAPHIC_DATA] [GEOGRAPHIC_DATA] [GEOGRAPHIC_DATA] [GEOGRAPHIC…" at bounding box center [465, 302] width 722 height 25
click at [174, 338] on div "Where do you live in the [GEOGRAPHIC_DATA]? * Please Select Overseas [GEOGRAPHI…" at bounding box center [467, 345] width 727 height 39
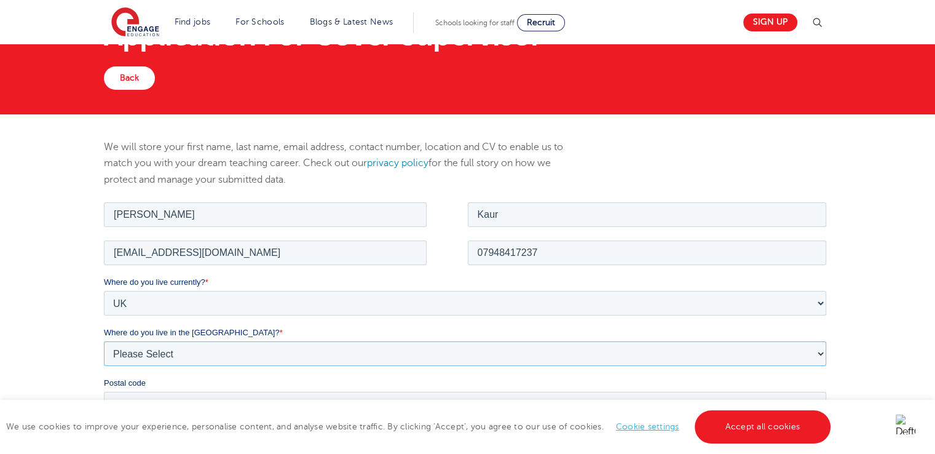
click at [182, 353] on select "Please Select Overseas [GEOGRAPHIC_DATA] [GEOGRAPHIC_DATA] [GEOGRAPHIC_DATA] [G…" at bounding box center [465, 352] width 722 height 25
select select "[GEOGRAPHIC_DATA]"
click at [104, 340] on select "Please Select Overseas [GEOGRAPHIC_DATA] [GEOGRAPHIC_DATA] [GEOGRAPHIC_DATA] [G…" at bounding box center [465, 352] width 722 height 25
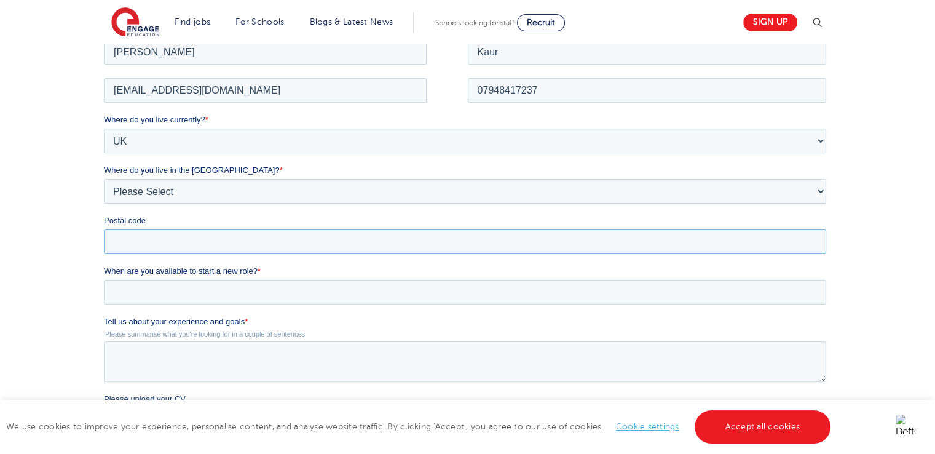
drag, startPoint x: 162, startPoint y: 77, endPoint x: 162, endPoint y: 240, distance: 162.3
click at [162, 240] on input "Postal code" at bounding box center [465, 241] width 722 height 25
type input "SE15 1PR"
click at [189, 294] on input "When are you available to start a new role? *" at bounding box center [465, 291] width 722 height 25
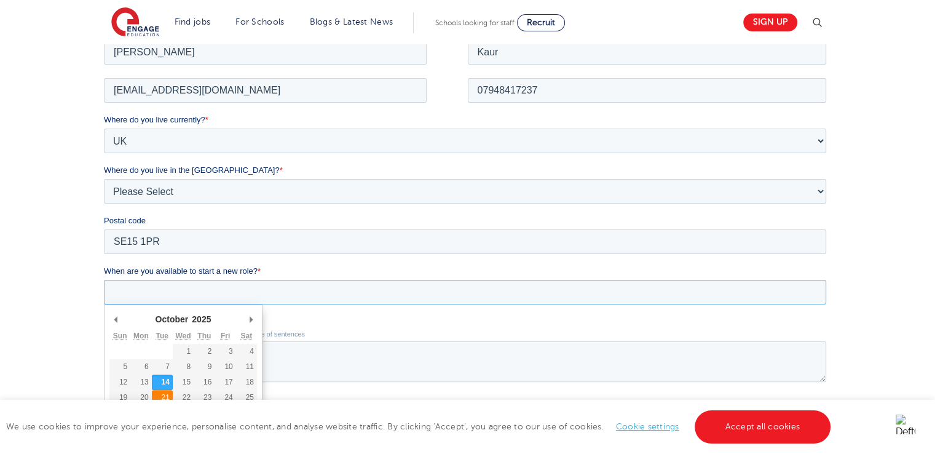
type div "[DATE]"
type input "[DATE]"
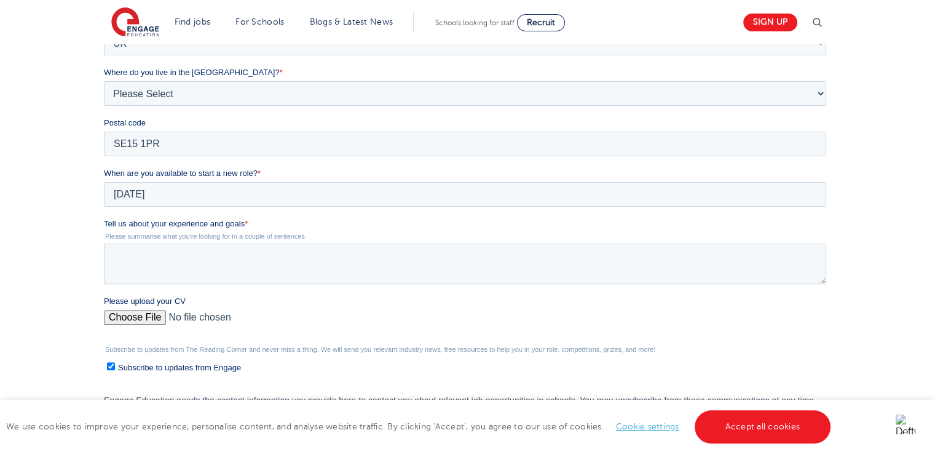
scroll to position [325, 0]
click at [162, 275] on textarea "Tell us about your experience and goals *" at bounding box center [465, 263] width 722 height 41
paste textarea "I am an English graduate (QMUL, 2.1) with two years of cover supervising experi…"
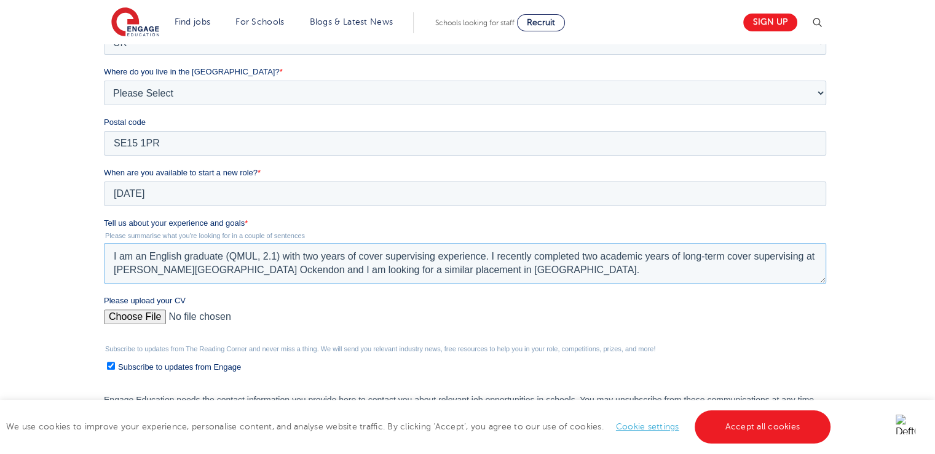
type textarea "I am an English graduate (QMUL, 2.1) with two years of cover supervising experi…"
click at [152, 321] on input "Please upload your CV" at bounding box center [465, 321] width 722 height 25
type input "C:\fakepath\[PERSON_NAME] Curriculum Vitae [DATE].pdf"
click at [111, 363] on input "Subscribe to updates from Engage" at bounding box center [111, 365] width 8 height 8
checkbox input "false"
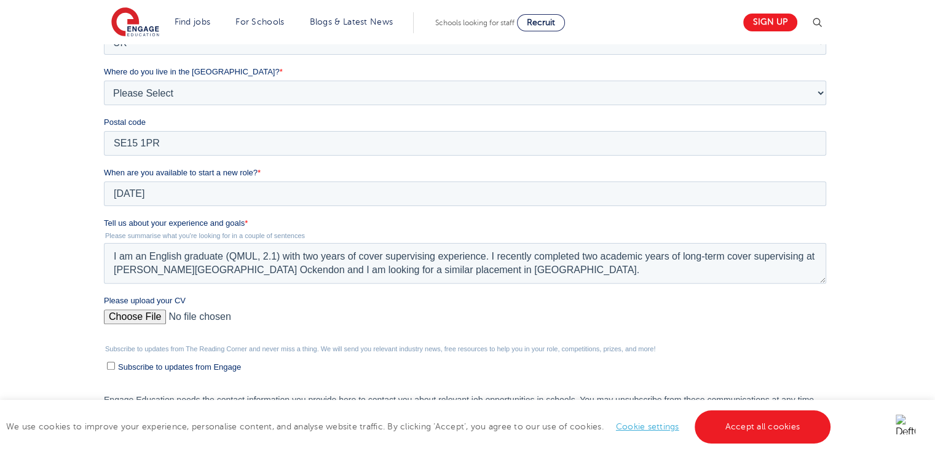
scroll to position [414, 0]
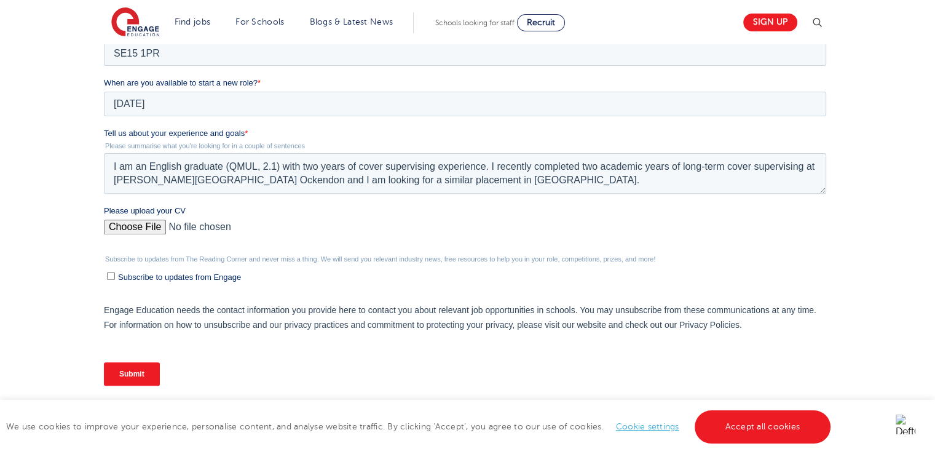
click at [121, 378] on input "Submit" at bounding box center [132, 373] width 56 height 23
